Goal: Transaction & Acquisition: Obtain resource

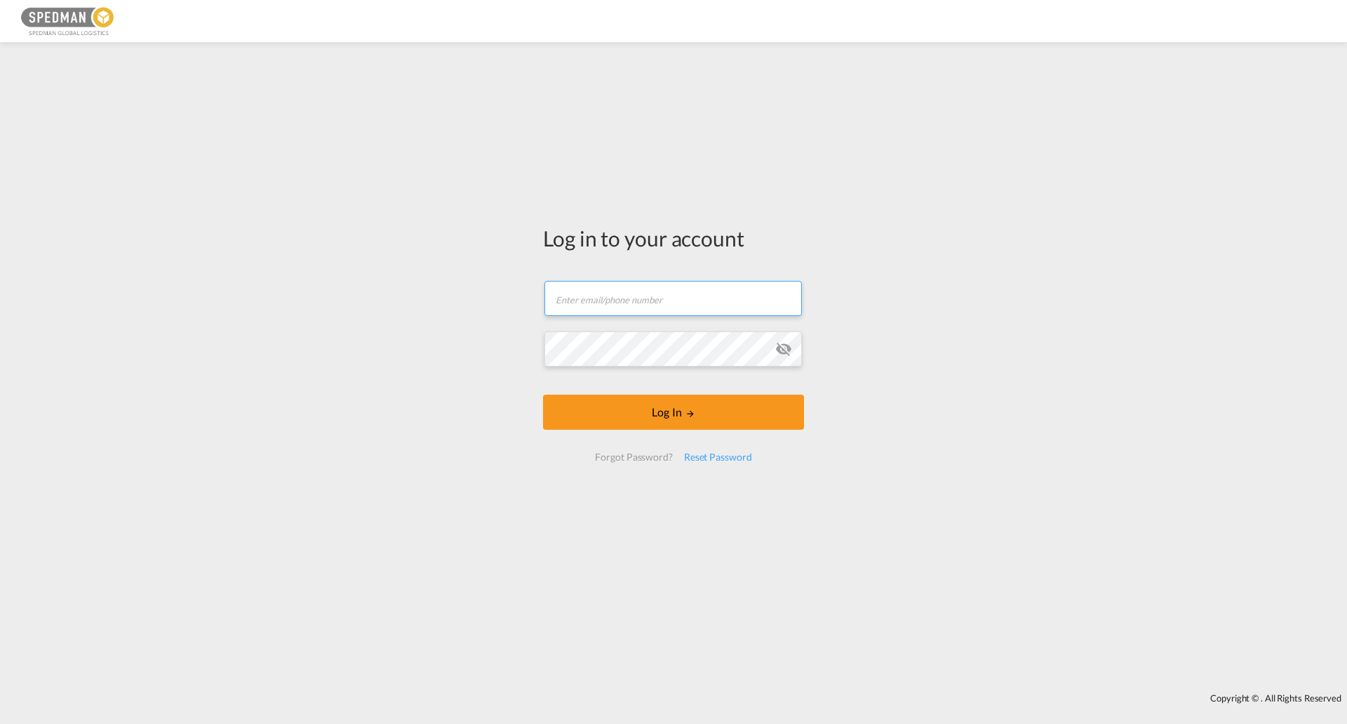
click at [632, 307] on input "text" at bounding box center [674, 298] width 258 height 35
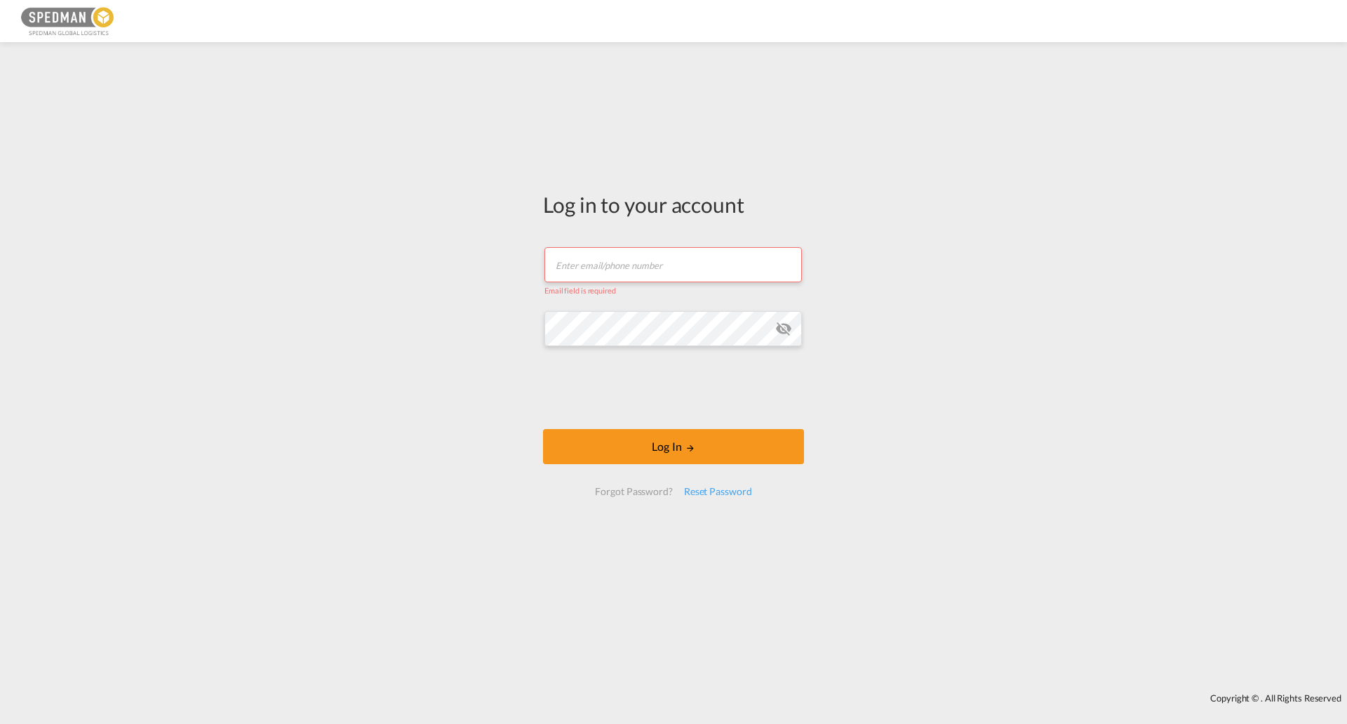
click at [599, 260] on input "text" at bounding box center [674, 264] width 258 height 35
type input "seaexport@spedman.dk"
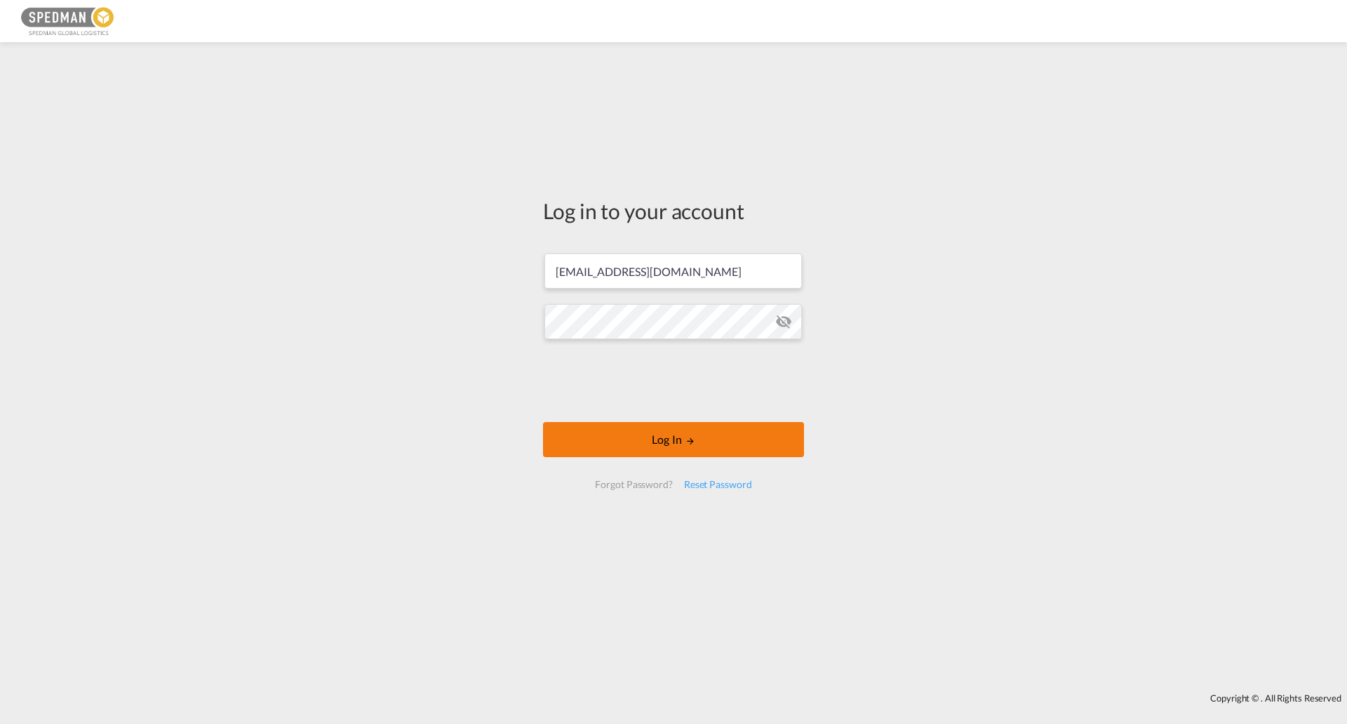
click at [671, 429] on button "Log In" at bounding box center [673, 439] width 261 height 35
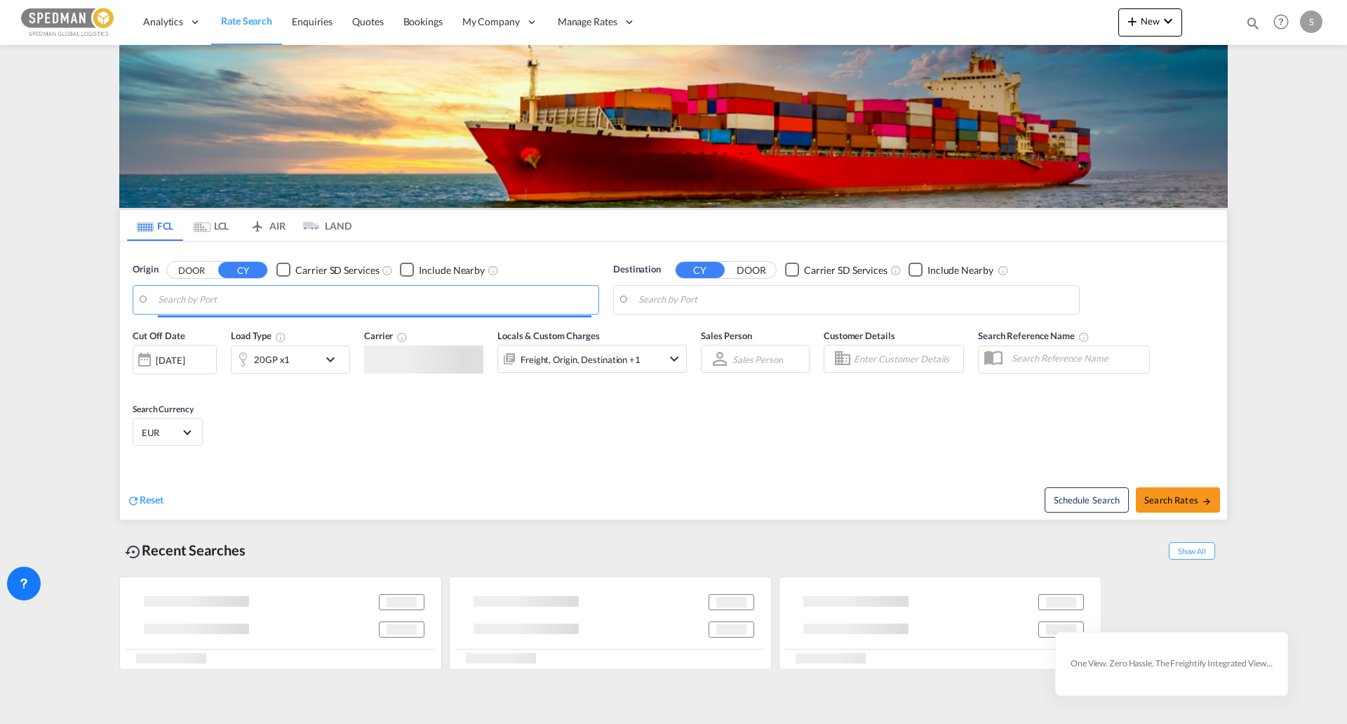
click at [253, 309] on input "Search by Port" at bounding box center [375, 299] width 434 height 21
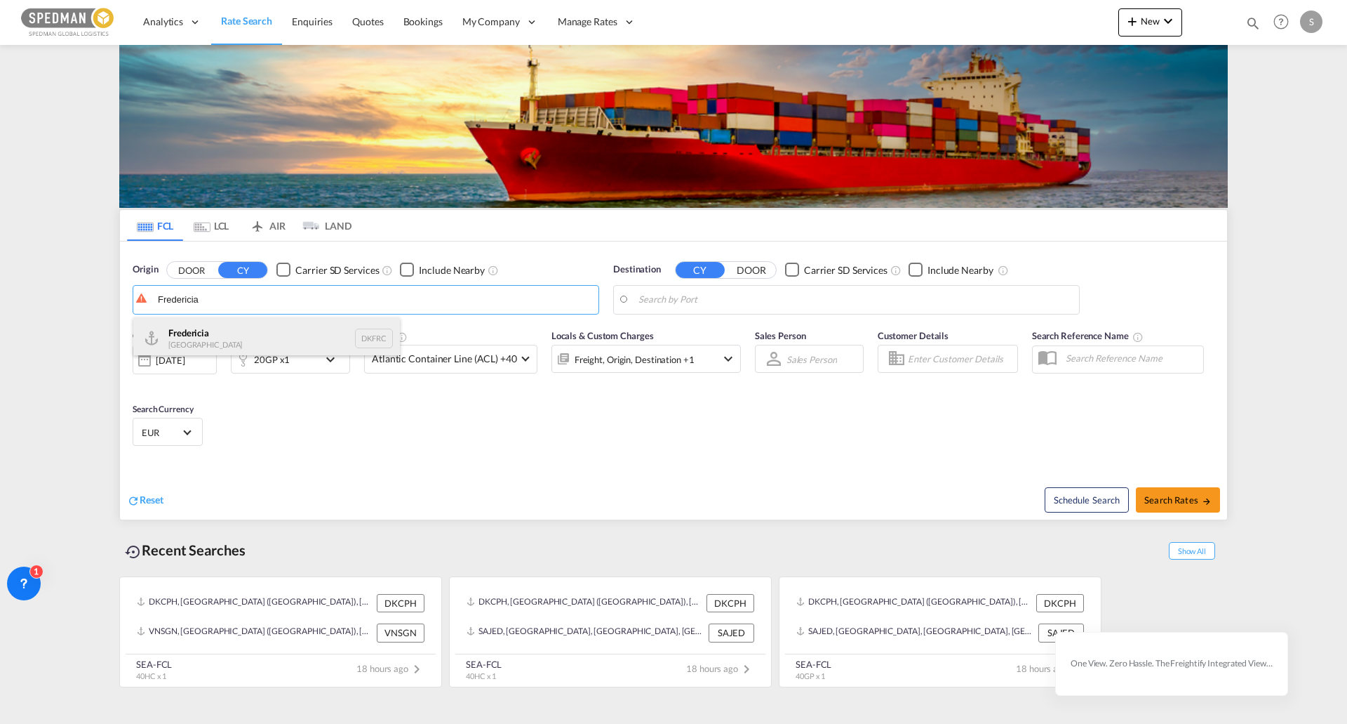
click at [253, 340] on div "Fredericia Denmark DKFRC" at bounding box center [266, 338] width 267 height 42
type input "Fredericia, DKFRC"
click at [711, 301] on body "Analytics Reports Dashboard Rate Search Enquiries Quotes Bookings" at bounding box center [673, 362] width 1347 height 724
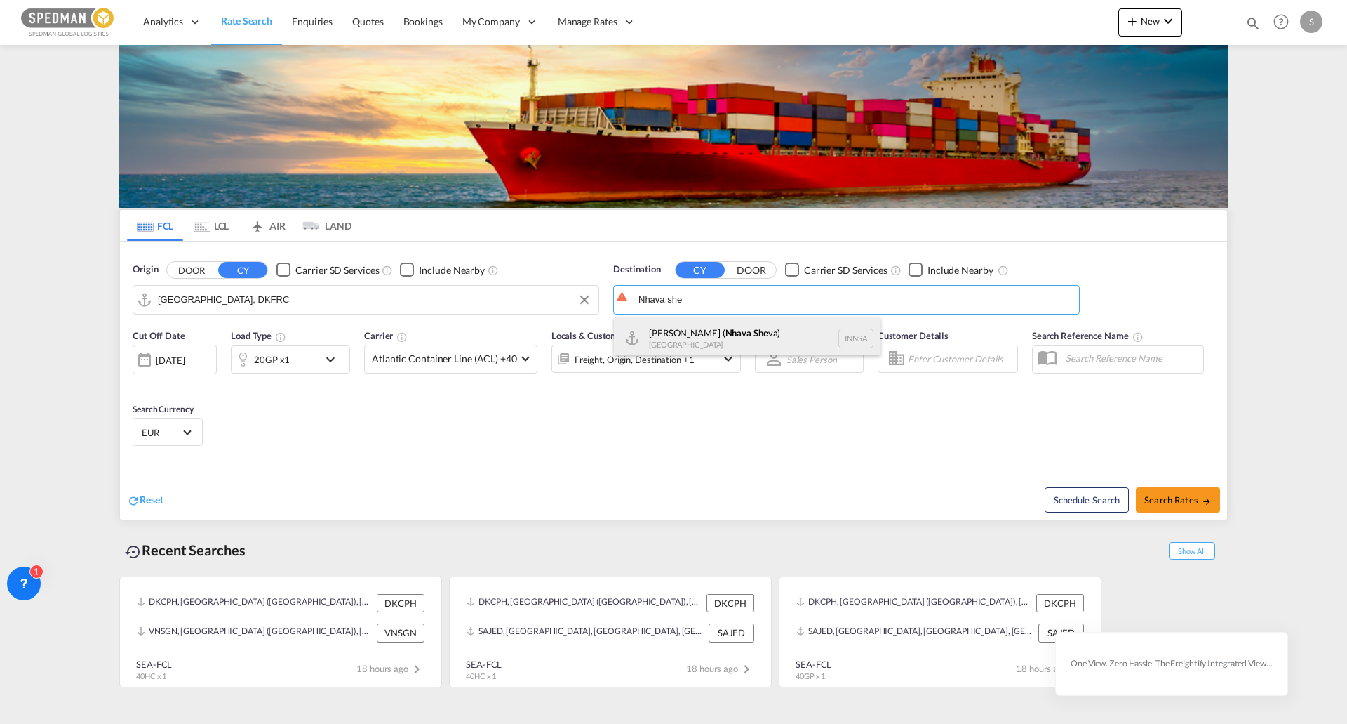
click at [740, 326] on div "Jawaharlal Nehru ( Nhava She va) India INNSA" at bounding box center [747, 338] width 267 height 42
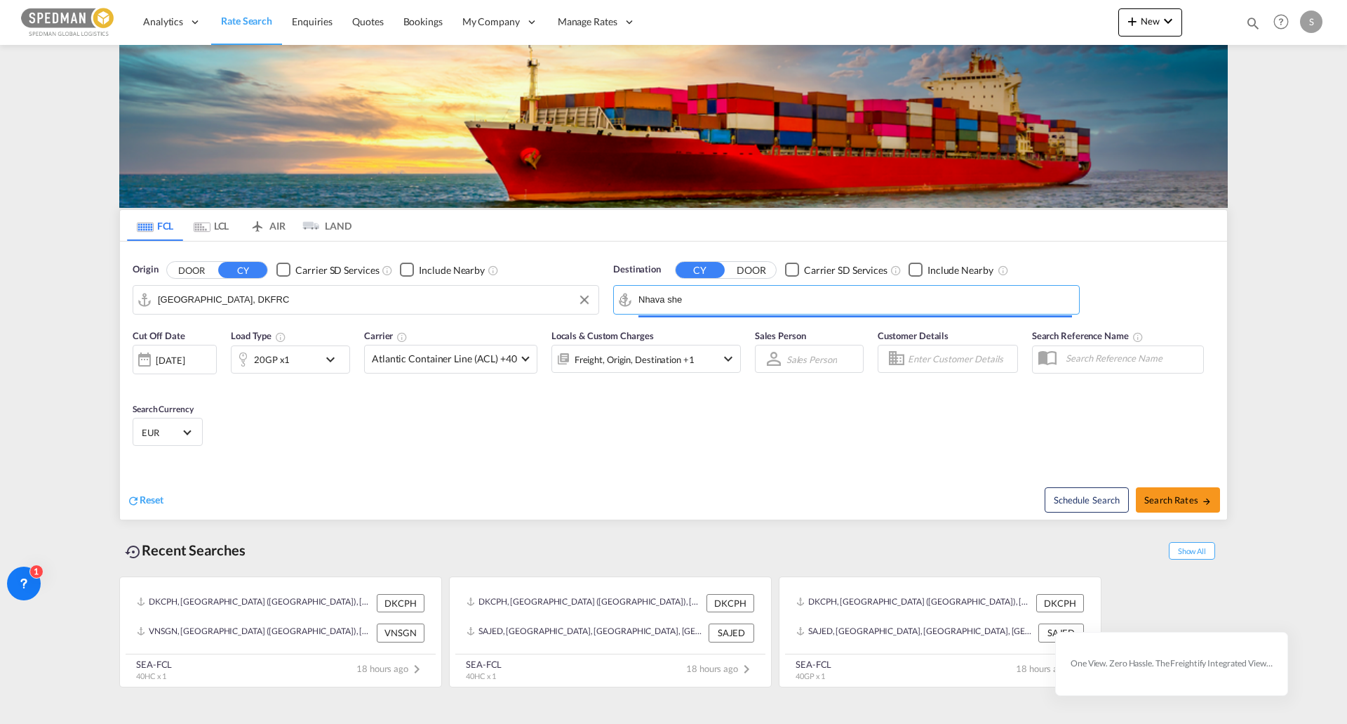
type input "Jawaharlal Nehru (Nhava Sheva), INNSA"
click at [328, 365] on md-icon "icon-chevron-down" at bounding box center [334, 359] width 24 height 17
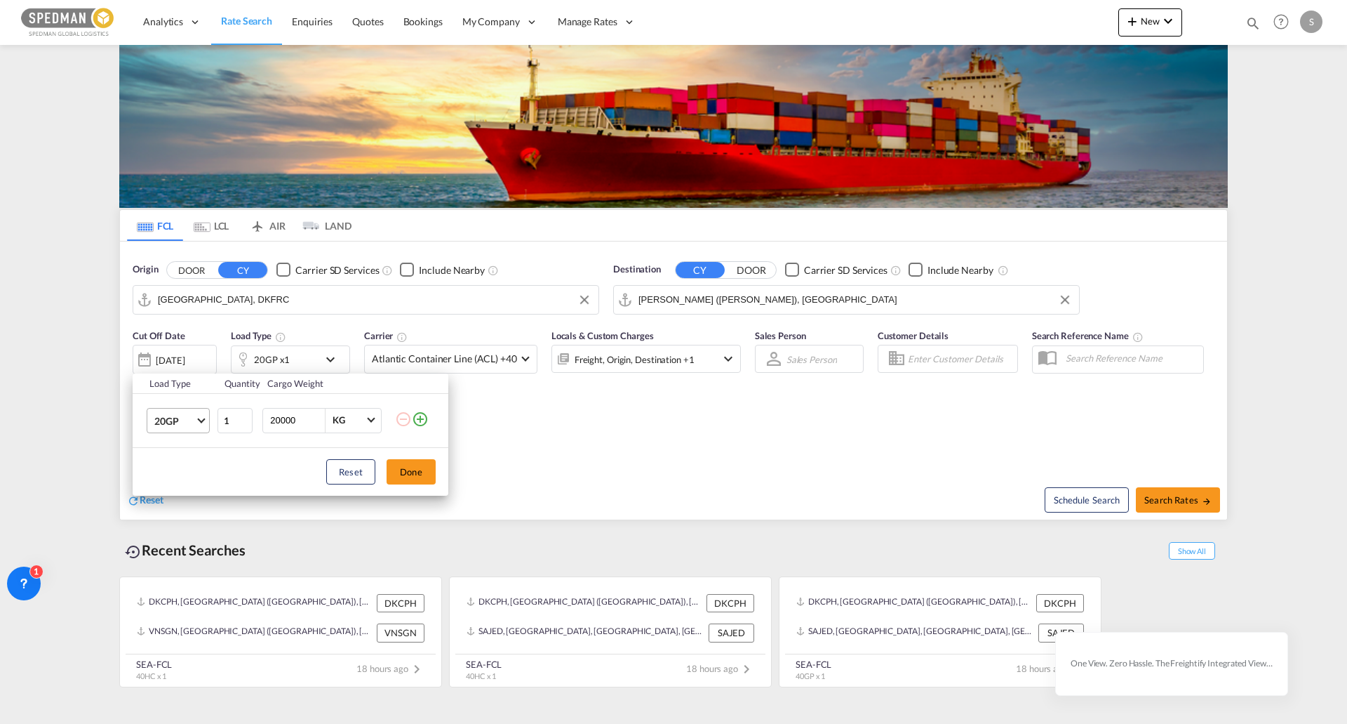
click at [192, 431] on md-select-value "20GP" at bounding box center [181, 420] width 56 height 24
click at [180, 484] on div "40HC" at bounding box center [167, 488] width 26 height 14
click at [403, 464] on button "Done" at bounding box center [411, 471] width 49 height 25
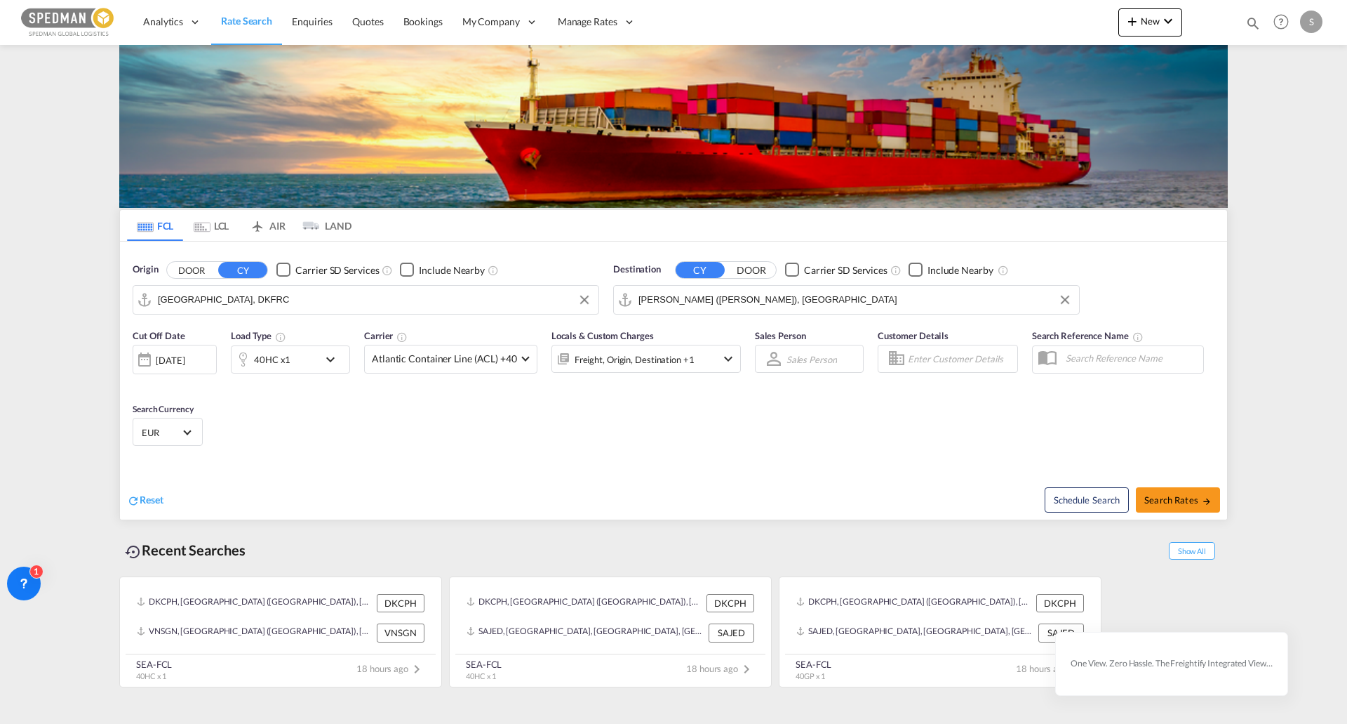
click at [159, 421] on div "EUR د.إ AED United Arab Emirates Dirham Af AFN Afghan afghani Lek ALL Albania L…" at bounding box center [168, 432] width 70 height 28
click at [165, 430] on span "EUR" at bounding box center [161, 432] width 39 height 13
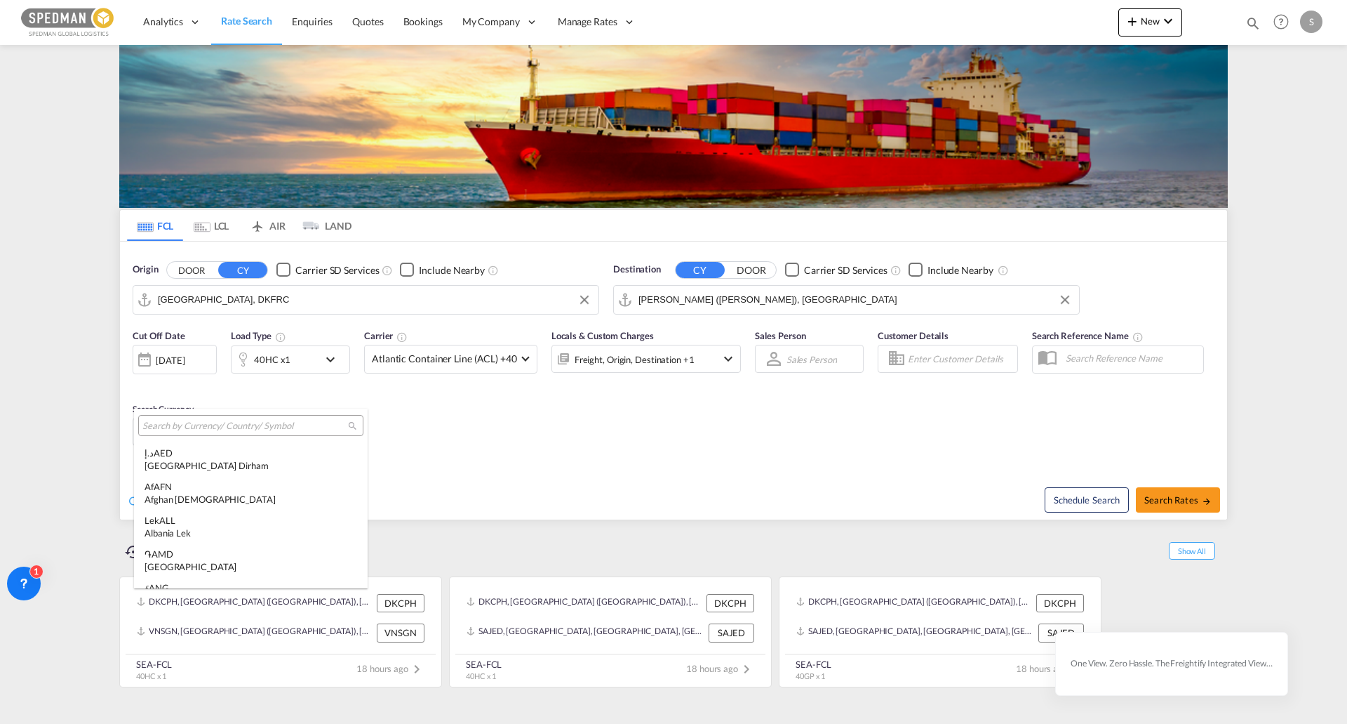
scroll to position [1409, 0]
click at [208, 418] on div at bounding box center [250, 425] width 225 height 21
click at [211, 425] on input "search" at bounding box center [245, 426] width 206 height 13
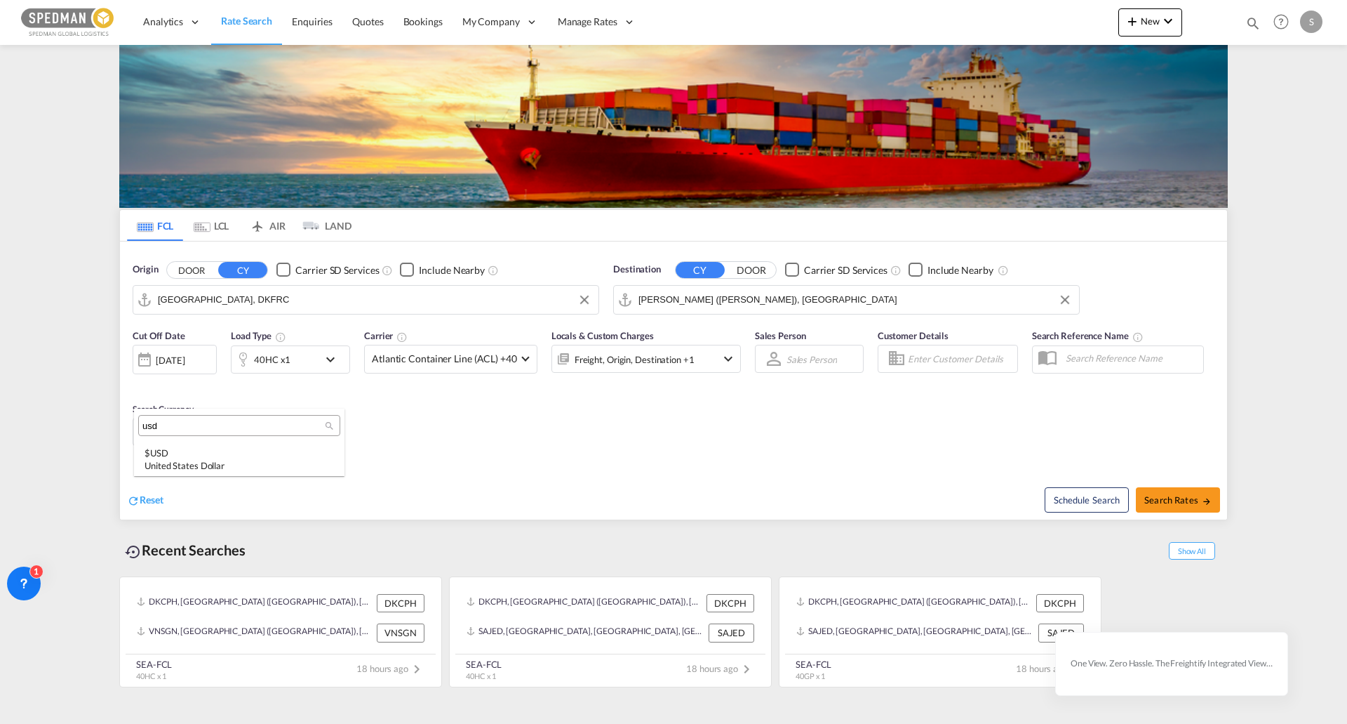
scroll to position [0, 0]
type input "usd"
click at [204, 463] on div "United States Dollar" at bounding box center [239, 465] width 189 height 13
click at [1187, 499] on span "Search Rates" at bounding box center [1178, 499] width 67 height 11
type input "DKFRC to INNSA / 7 Oct 2025"
